Goal: Task Accomplishment & Management: Manage account settings

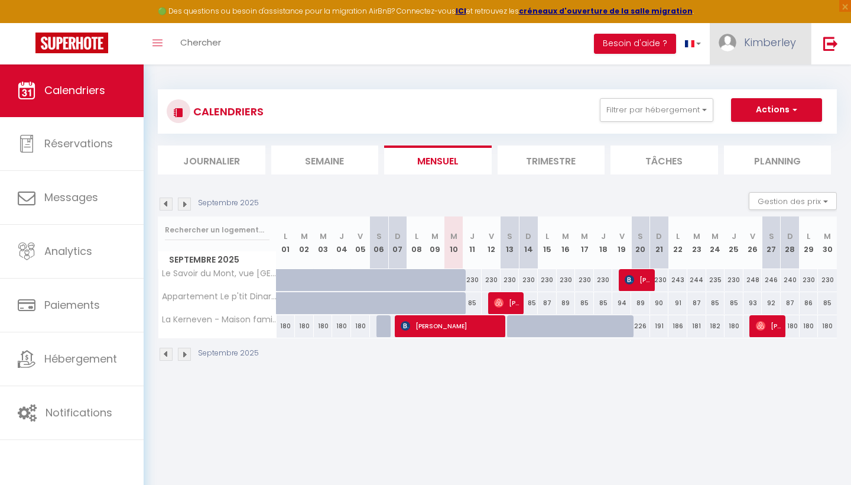
click at [748, 59] on link "Kimberley" at bounding box center [760, 43] width 101 height 41
click at [744, 86] on link "Paramètres" at bounding box center [763, 82] width 87 height 20
select select "28"
select select "fr"
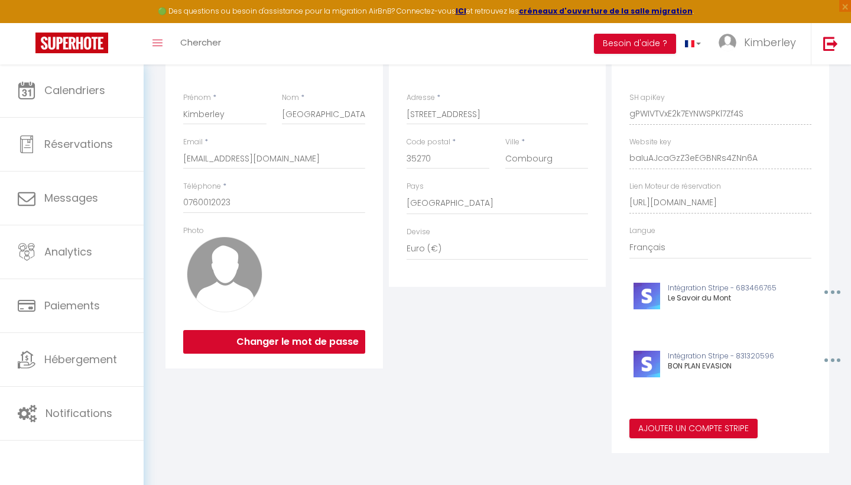
scroll to position [151, 0]
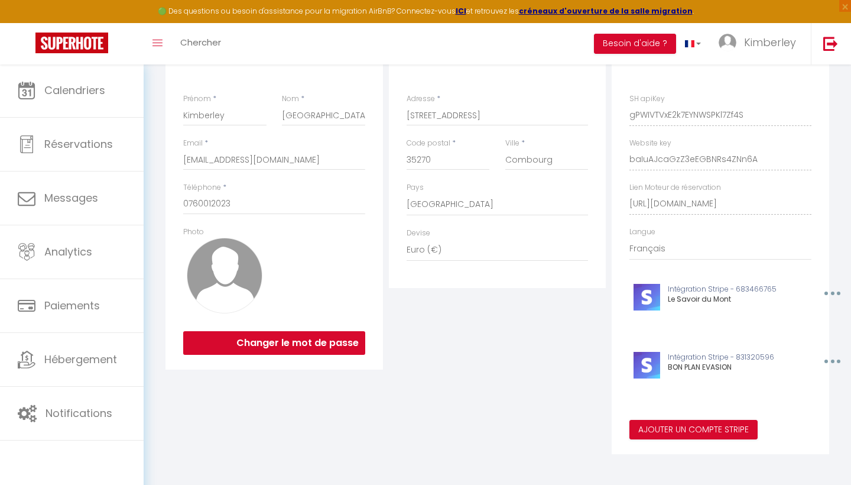
click at [836, 356] on button "button" at bounding box center [831, 361] width 37 height 19
click at [806, 387] on button "Supprimer" at bounding box center [801, 388] width 87 height 20
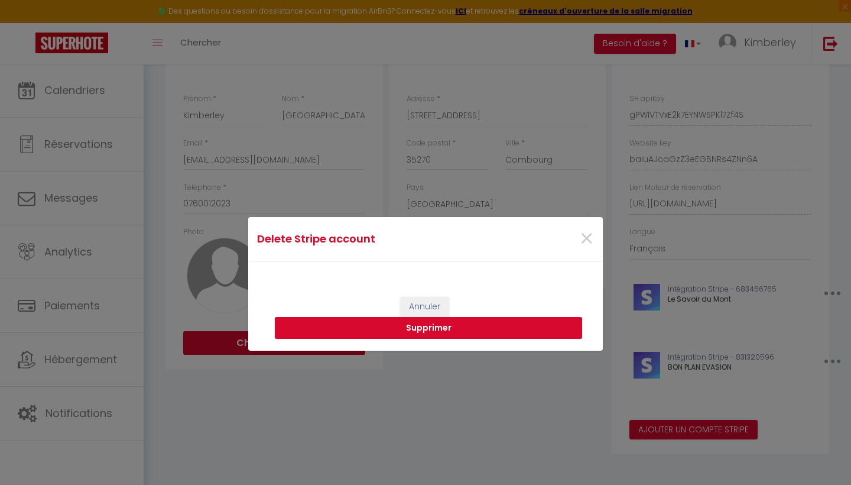
click at [493, 326] on button "Supprimer" at bounding box center [428, 328] width 307 height 22
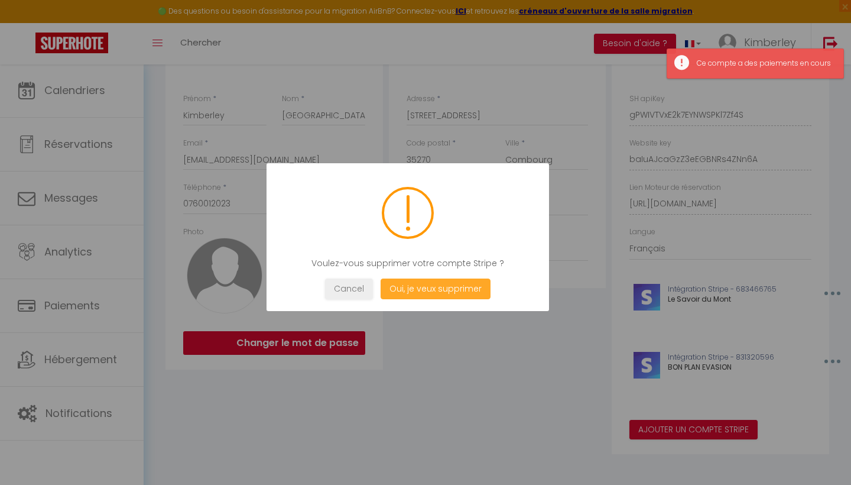
click at [465, 291] on button "Oui, je veux supprimer" at bounding box center [436, 288] width 110 height 21
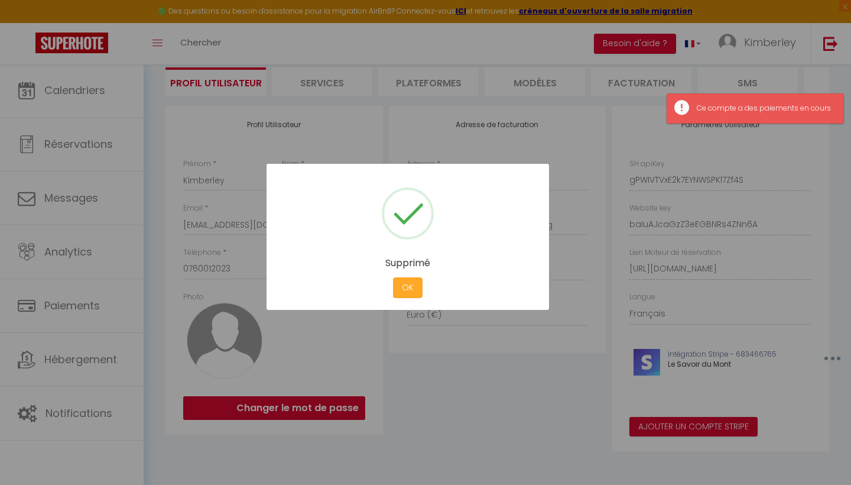
scroll to position [83, 0]
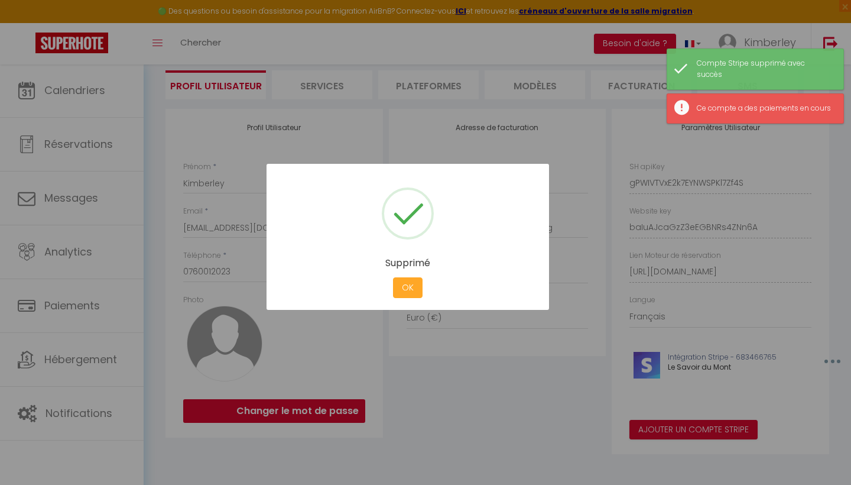
click at [407, 287] on button "OK" at bounding box center [408, 287] width 30 height 21
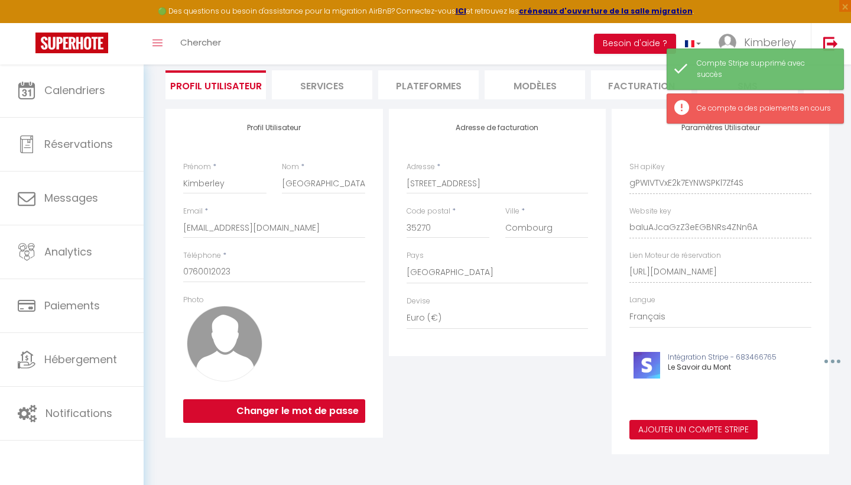
click at [664, 424] on button "Ajouter un compte Stripe" at bounding box center [693, 430] width 128 height 20
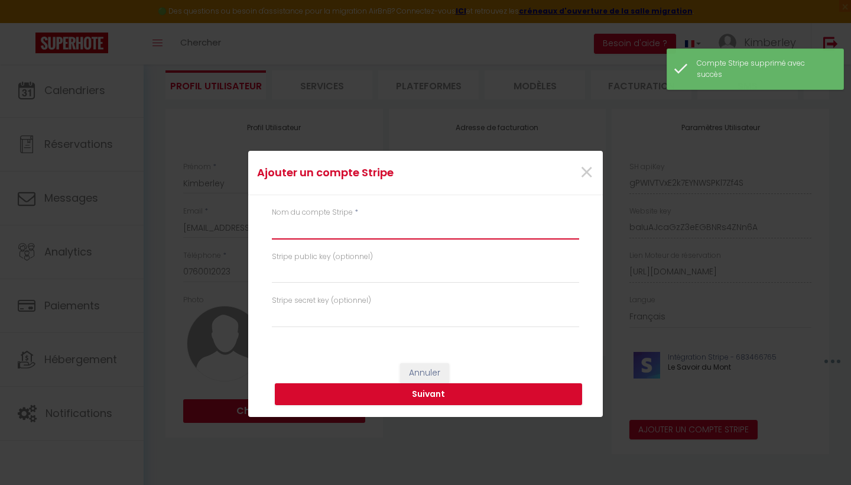
click at [307, 229] on input "text" at bounding box center [425, 228] width 307 height 21
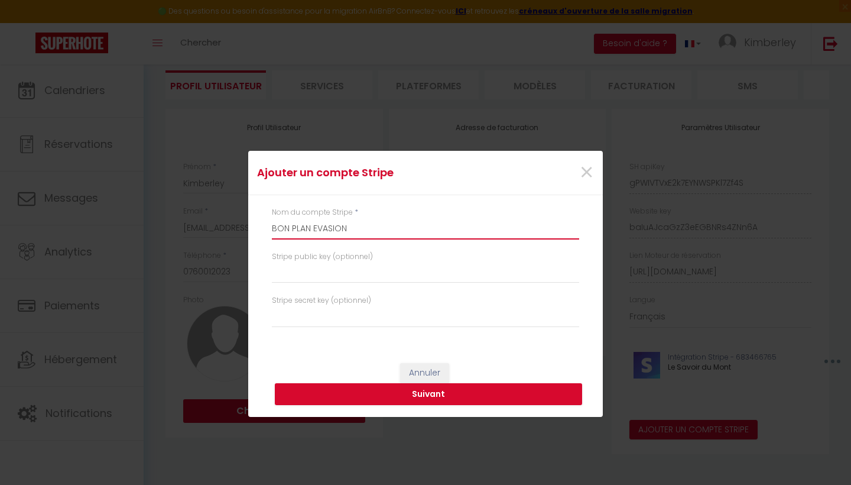
type input "BON PLAN EVASION"
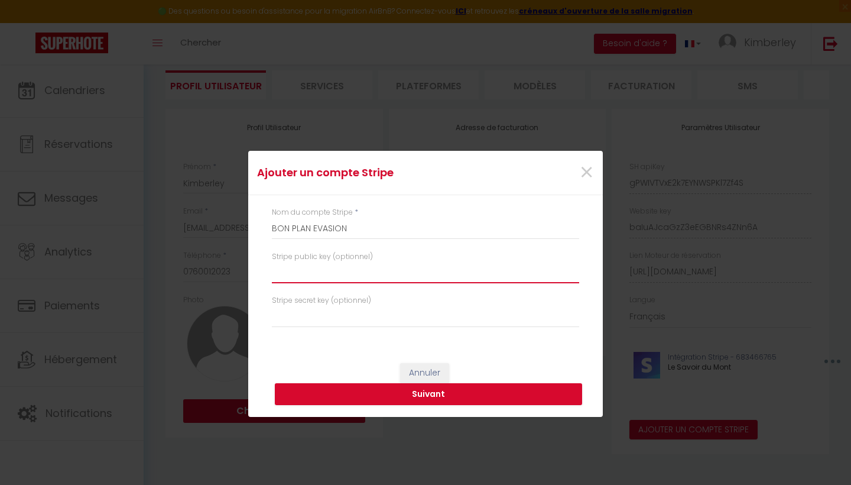
click at [391, 281] on input "text" at bounding box center [425, 272] width 307 height 21
paste input "pk_live_51RrNv0E61hcWIETLuMQcDIBsnbWz4v6XDxel3W7I3oIHSnSvwjHmnvV5mE4qlvgt4dEU77…"
type input "pk_live_51RrNv0E61hcWIETLuMQcDIBsnbWz4v6XDxel3W7I3oIHSnSvwjHmnvV5mE4qlvgt4dEU77…"
